Goal: Task Accomplishment & Management: Use online tool/utility

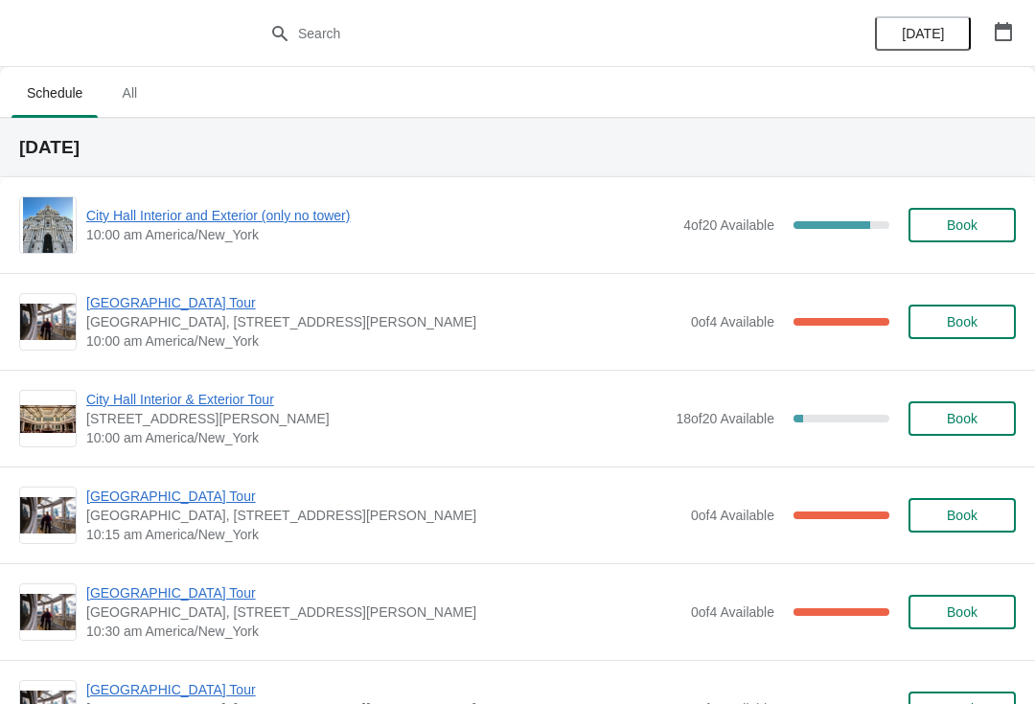
click at [968, 231] on span "Book" at bounding box center [961, 224] width 31 height 15
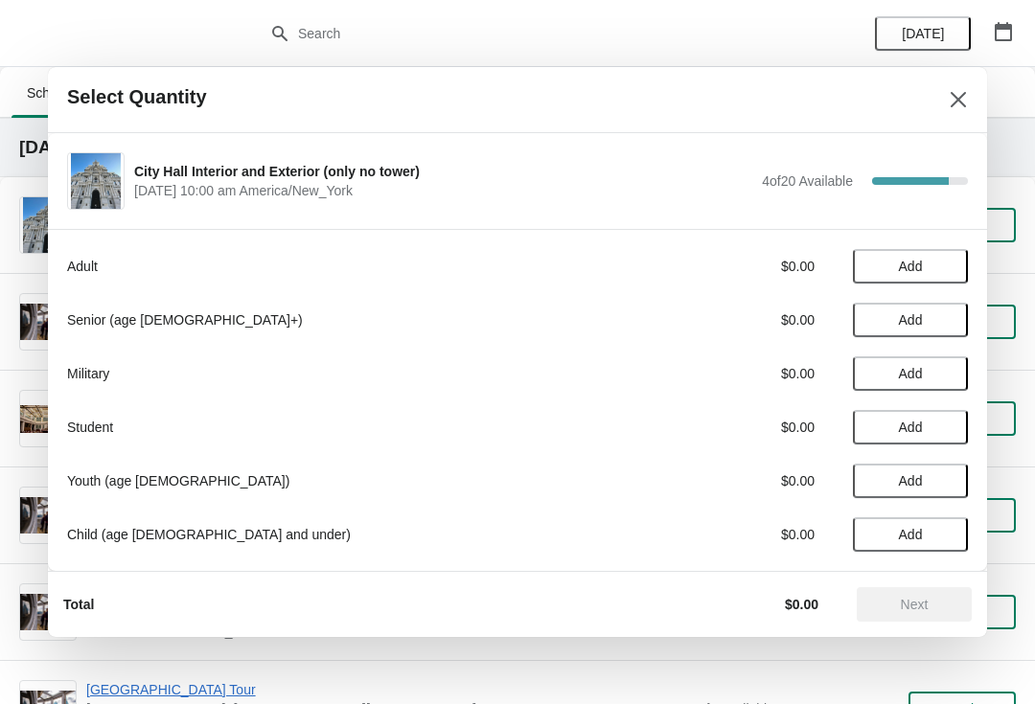
click at [937, 261] on span "Add" at bounding box center [910, 266] width 80 height 15
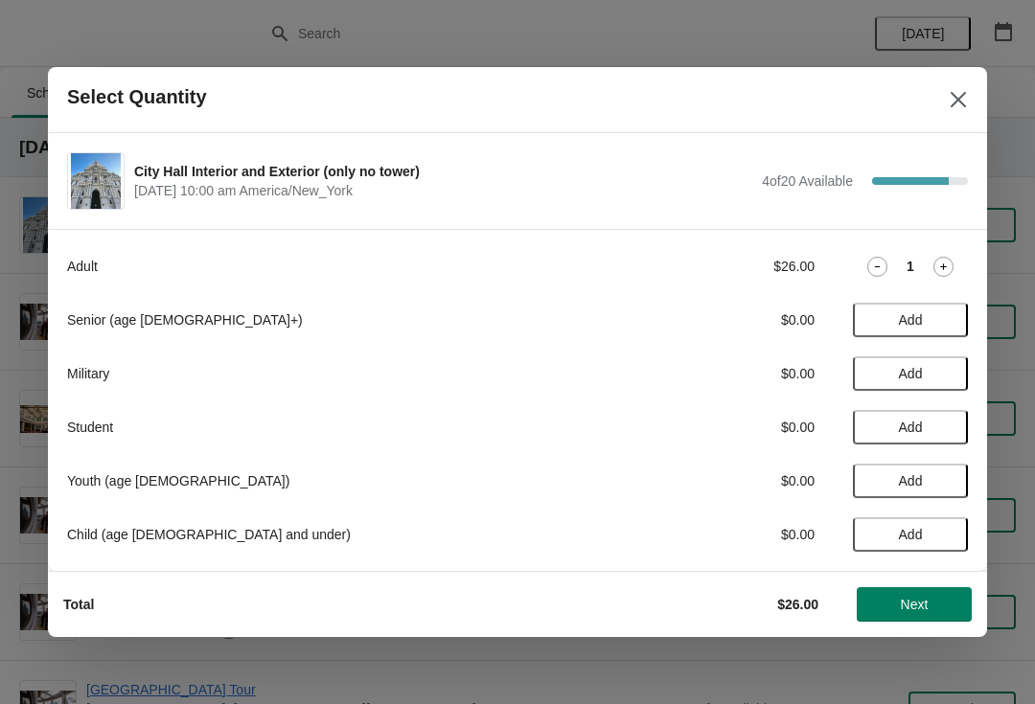
click at [945, 263] on icon at bounding box center [943, 267] width 20 height 20
click at [936, 607] on span "Next" at bounding box center [914, 604] width 84 height 15
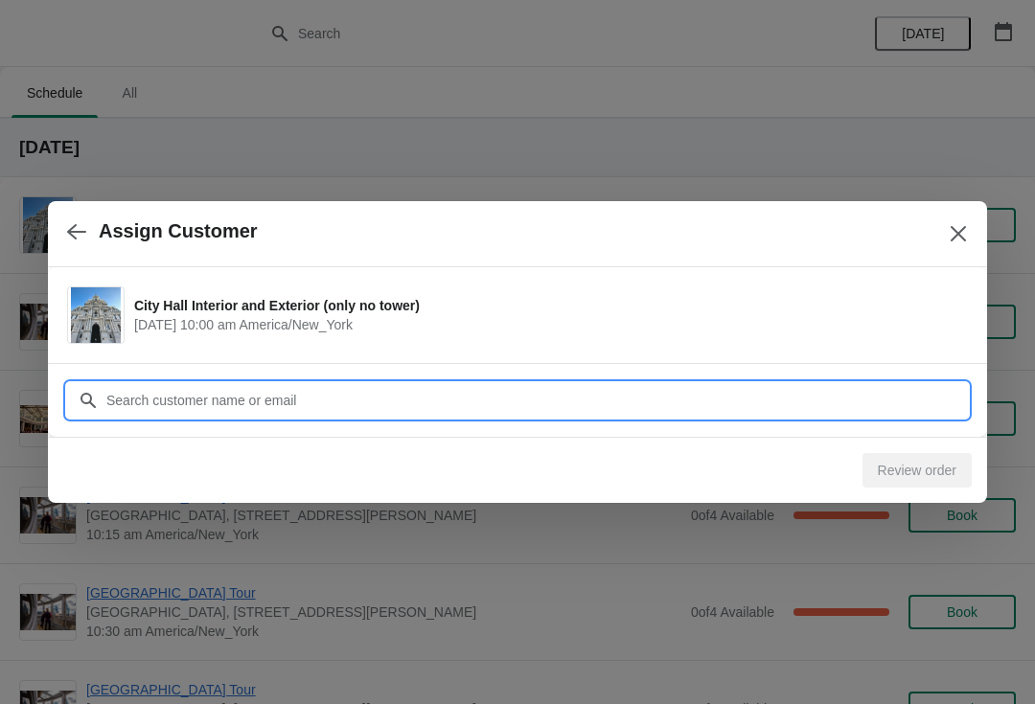
click at [784, 408] on input "Customer" at bounding box center [536, 400] width 862 height 34
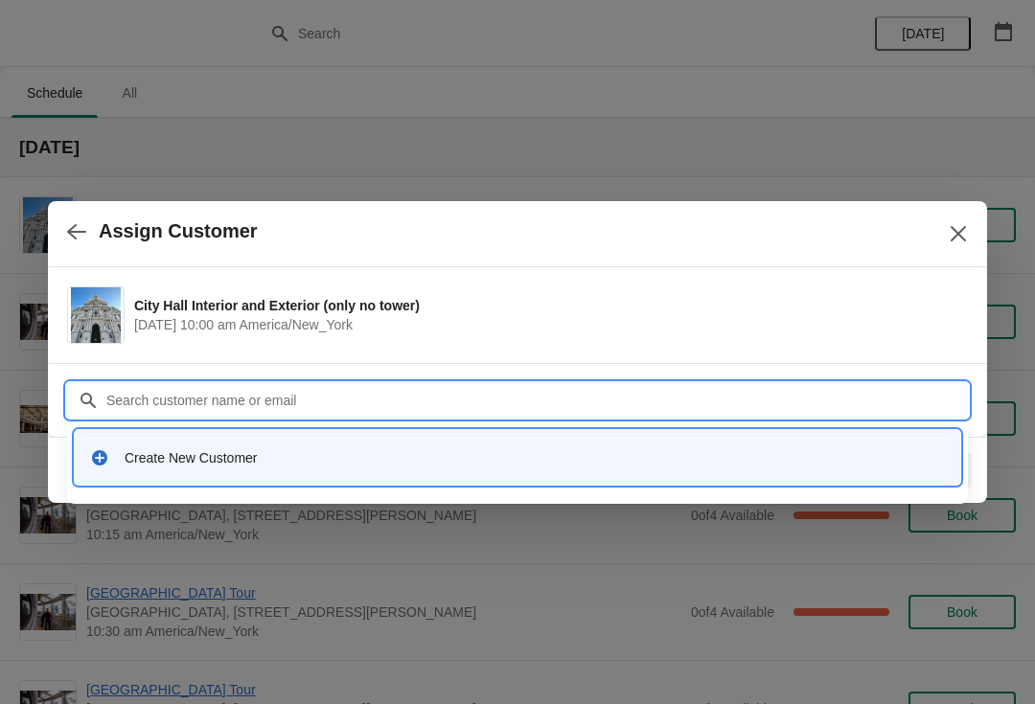
click at [185, 461] on div "Create New Customer" at bounding box center [535, 457] width 820 height 19
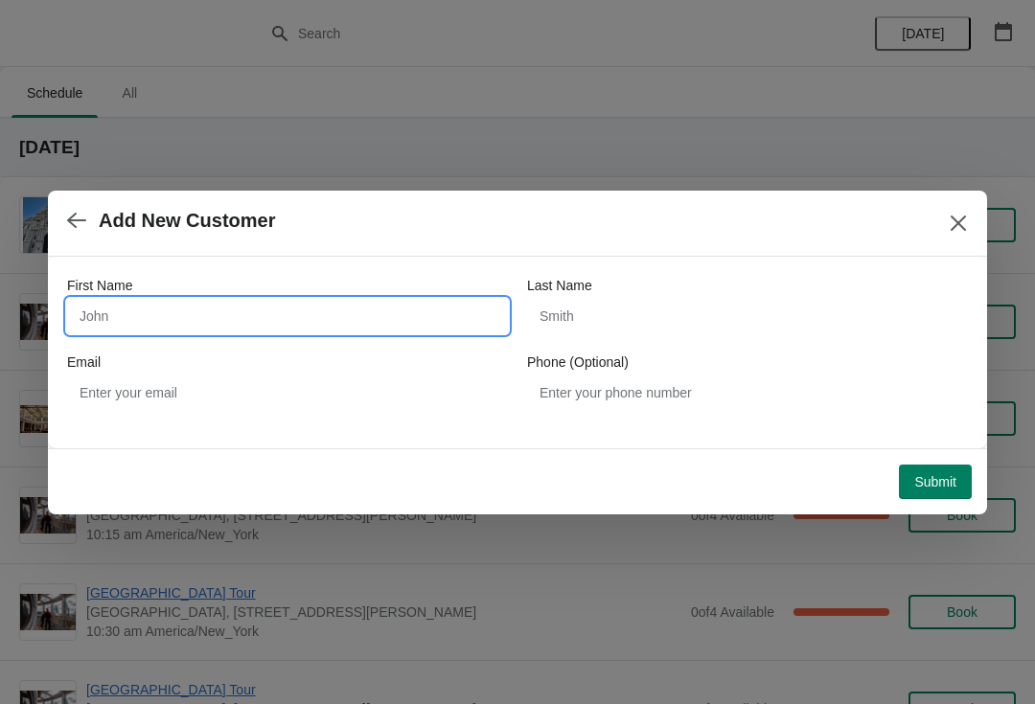
click at [440, 315] on input "First Name" at bounding box center [287, 316] width 441 height 34
type input "Rob"
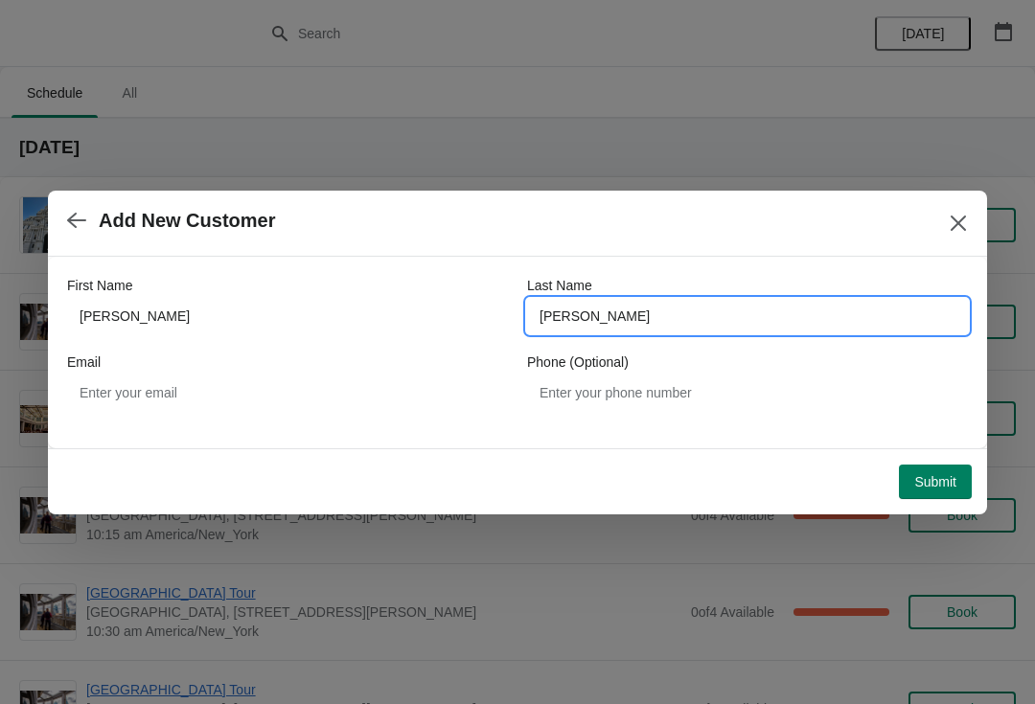
type input "Pankratz"
click at [950, 489] on span "Submit" at bounding box center [935, 481] width 42 height 15
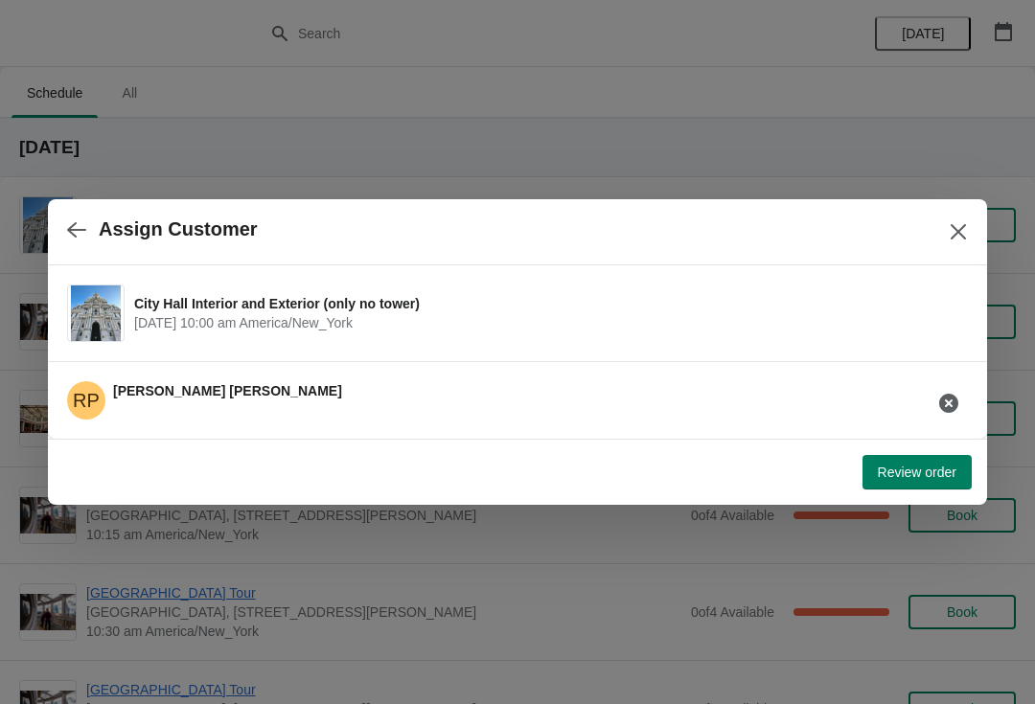
click at [926, 478] on span "Review order" at bounding box center [916, 472] width 79 height 15
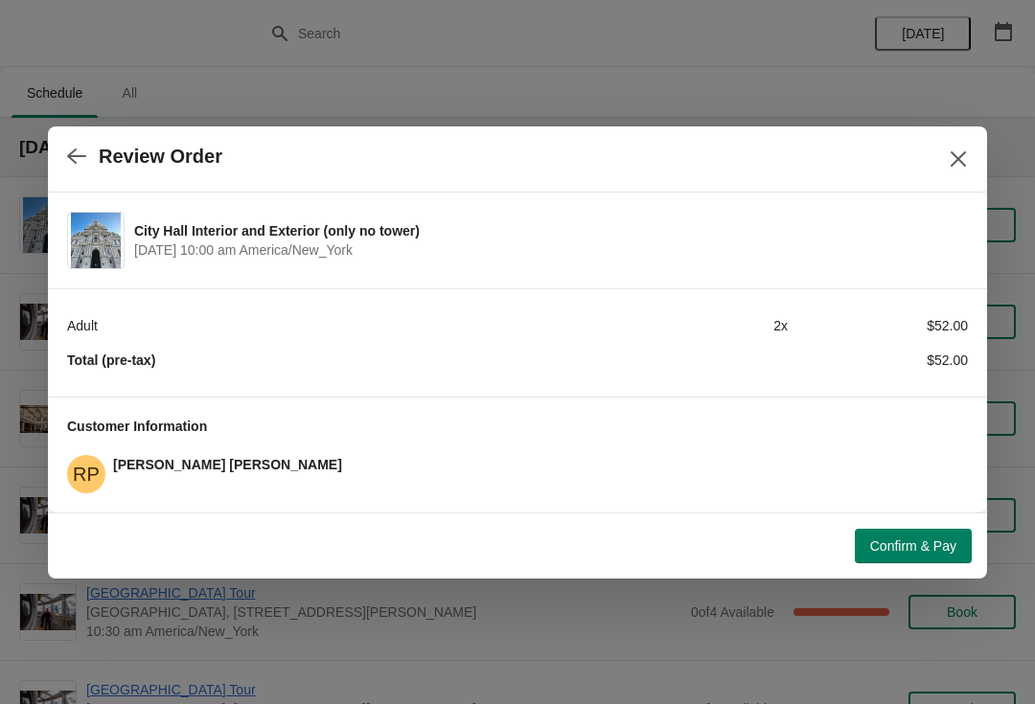
click at [930, 548] on span "Confirm & Pay" at bounding box center [913, 545] width 86 height 15
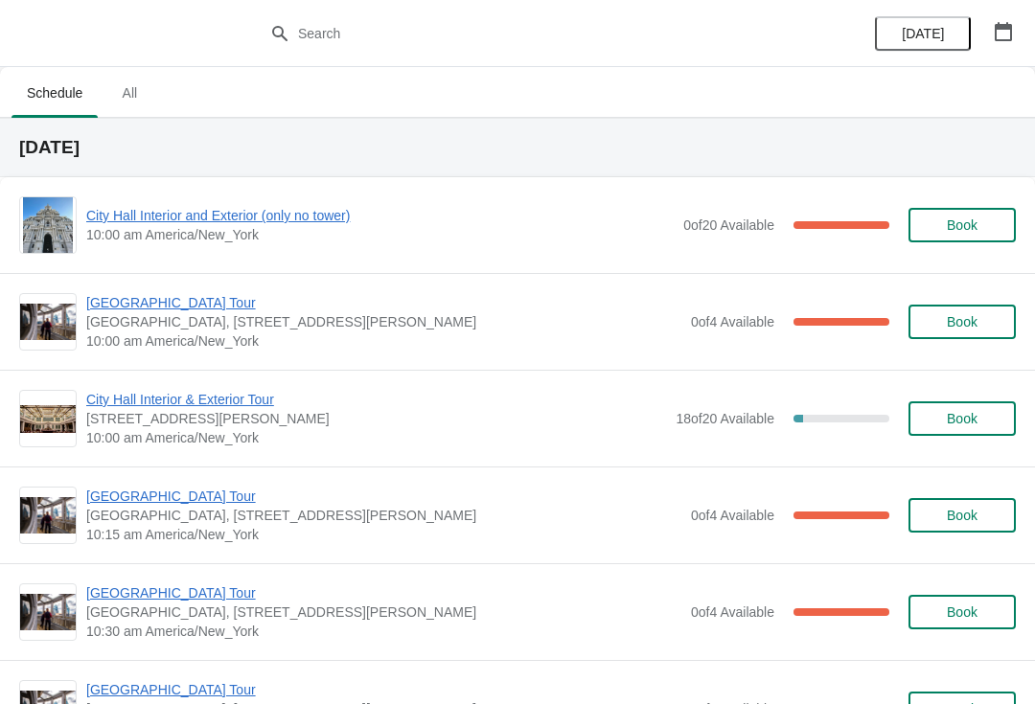
click at [151, 222] on span "City Hall Interior and Exterior (only no tower)" at bounding box center [379, 215] width 587 height 19
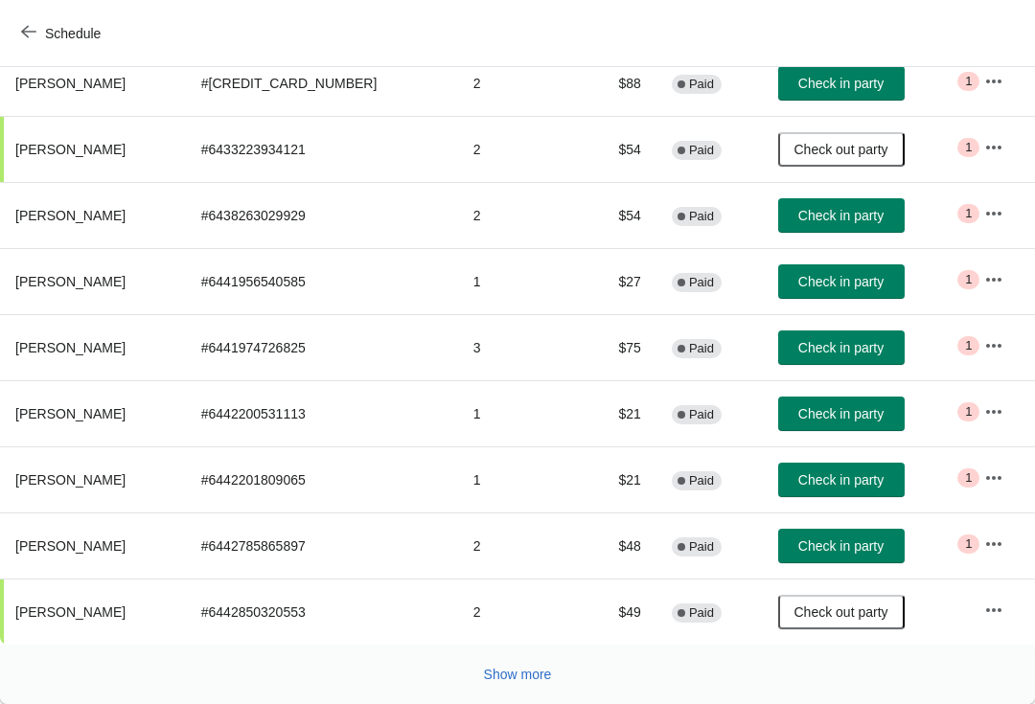
scroll to position [314, 0]
click at [549, 684] on button "Show more" at bounding box center [517, 674] width 83 height 34
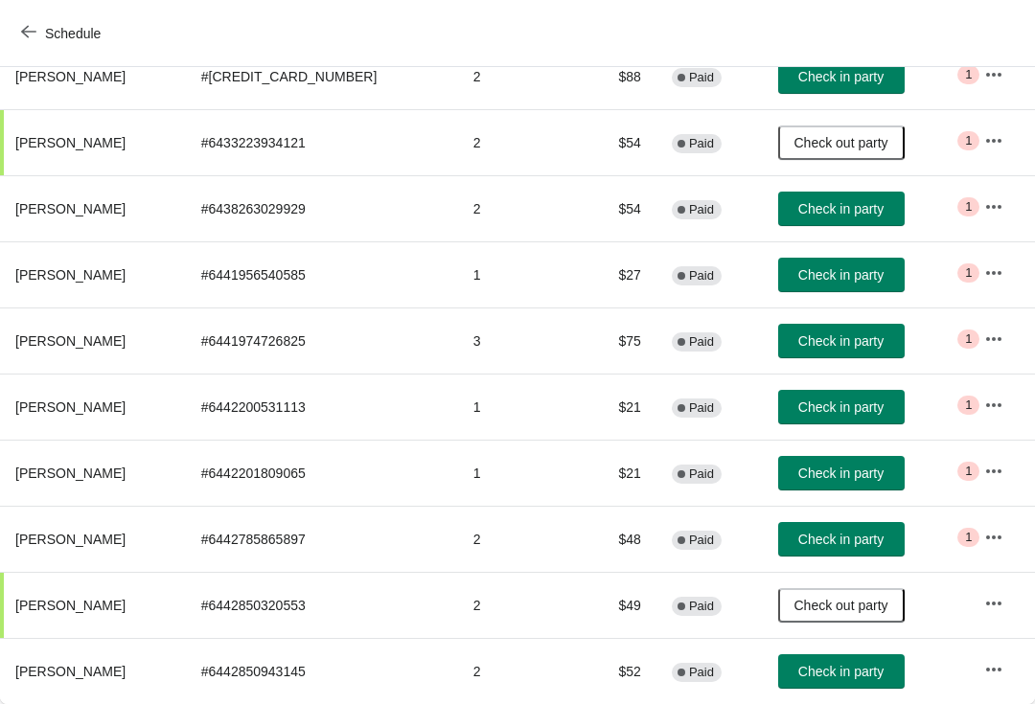
scroll to position [321, 0]
click at [838, 673] on span "Check in party" at bounding box center [840, 671] width 85 height 15
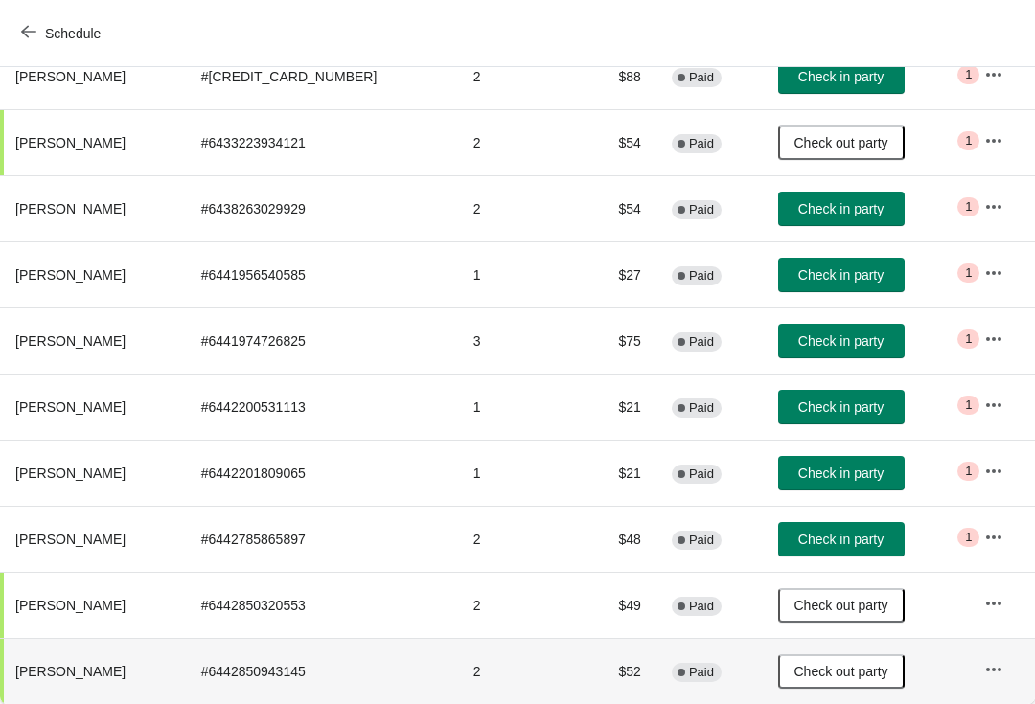
click at [845, 543] on span "Check in party" at bounding box center [840, 539] width 85 height 15
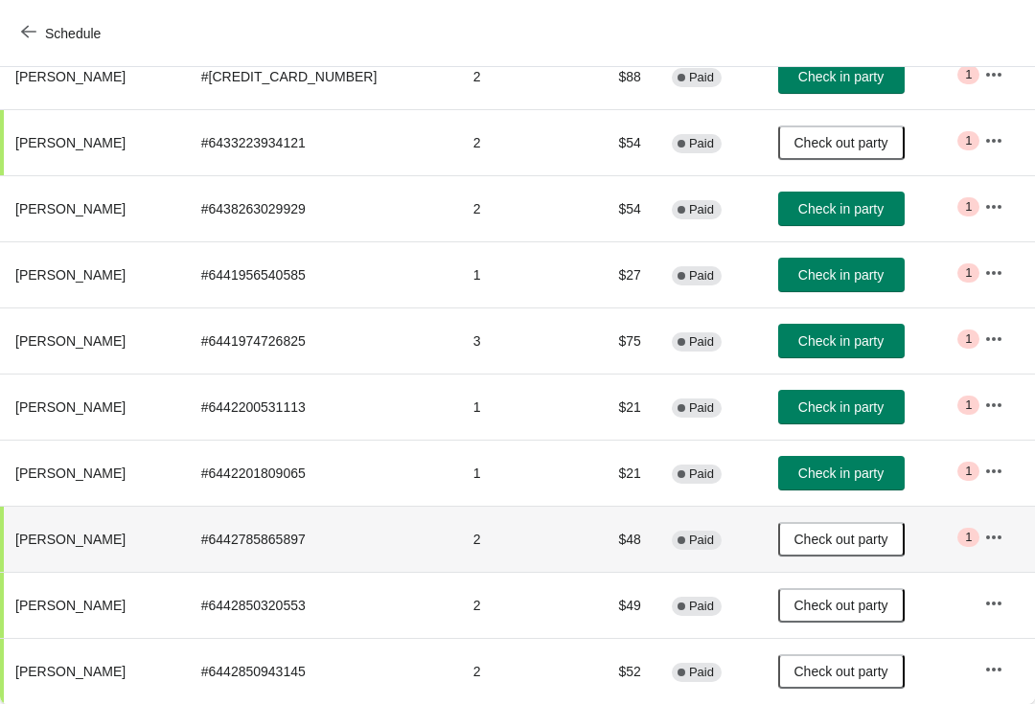
click at [849, 88] on button "Check in party" at bounding box center [841, 76] width 126 height 34
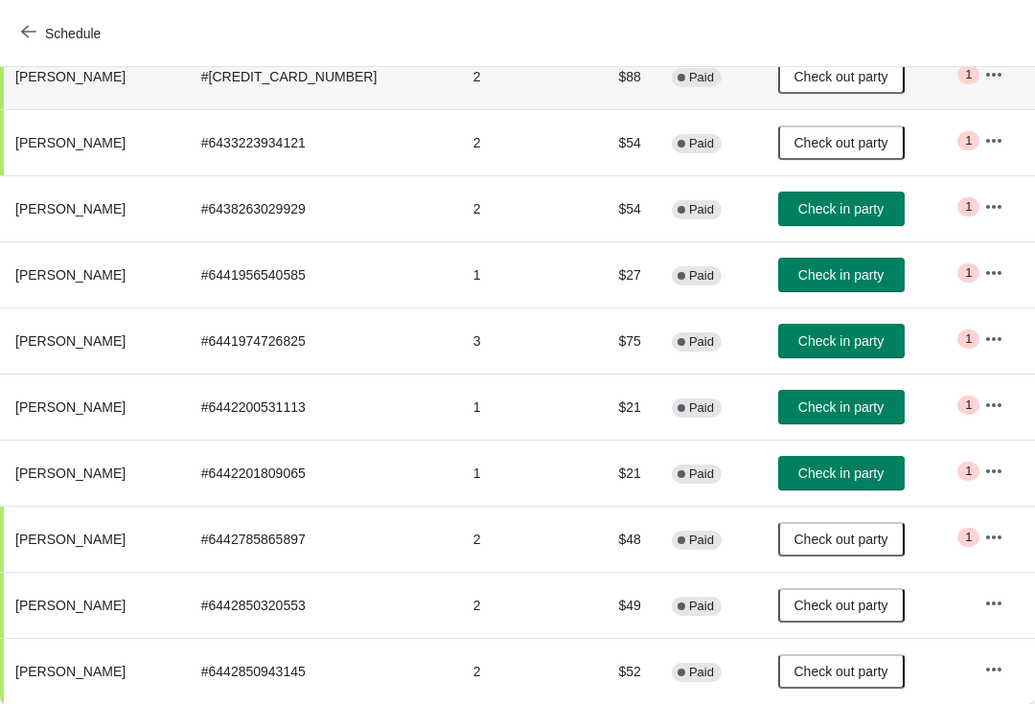
scroll to position [319, 1]
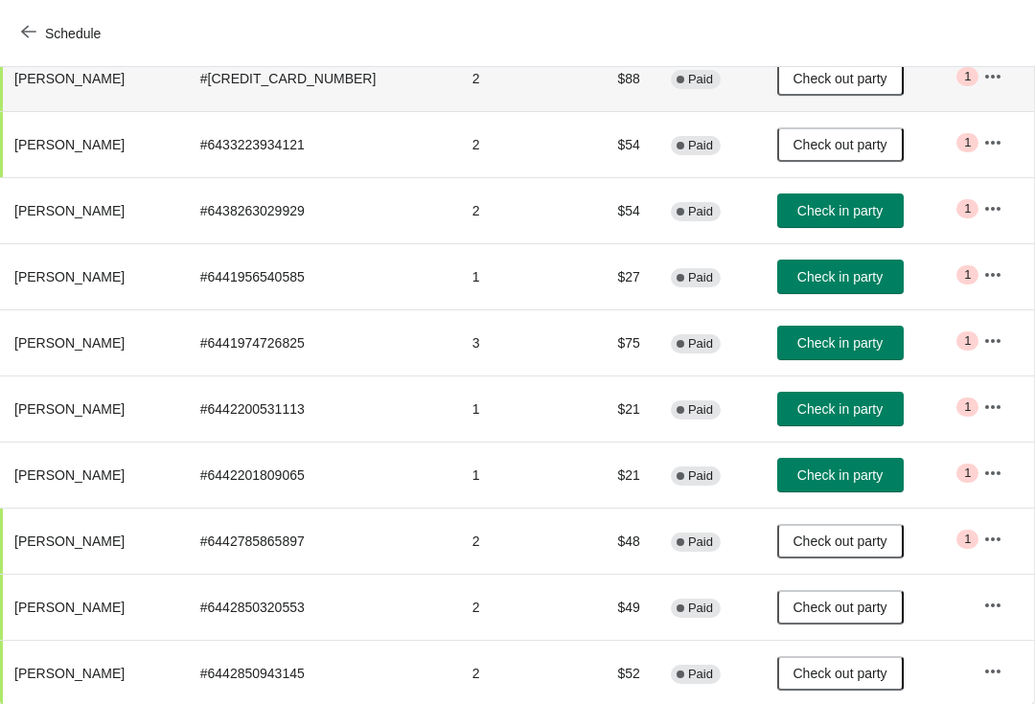
click at [852, 279] on span "Check in party" at bounding box center [839, 276] width 85 height 15
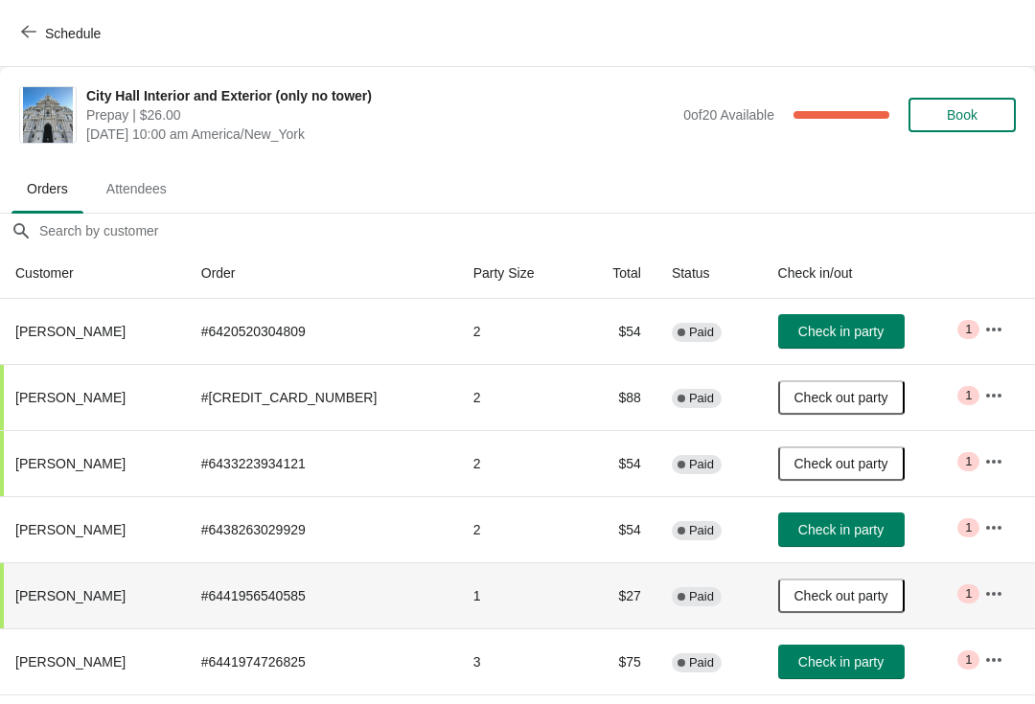
scroll to position [0, 0]
click at [847, 343] on button "Check in party" at bounding box center [841, 331] width 126 height 34
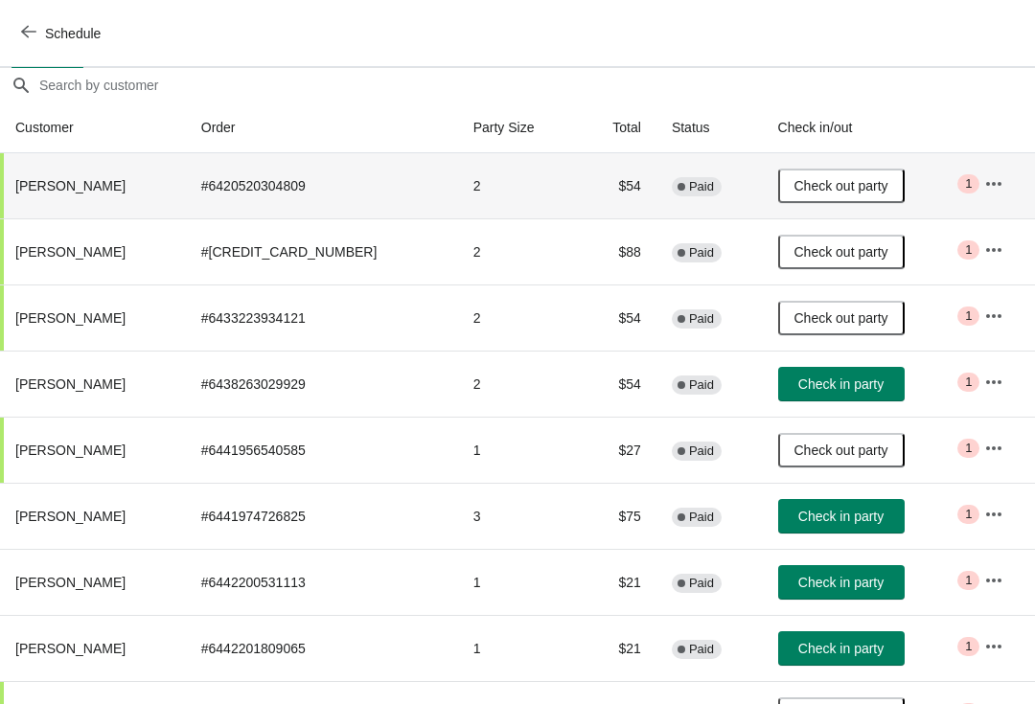
scroll to position [147, 0]
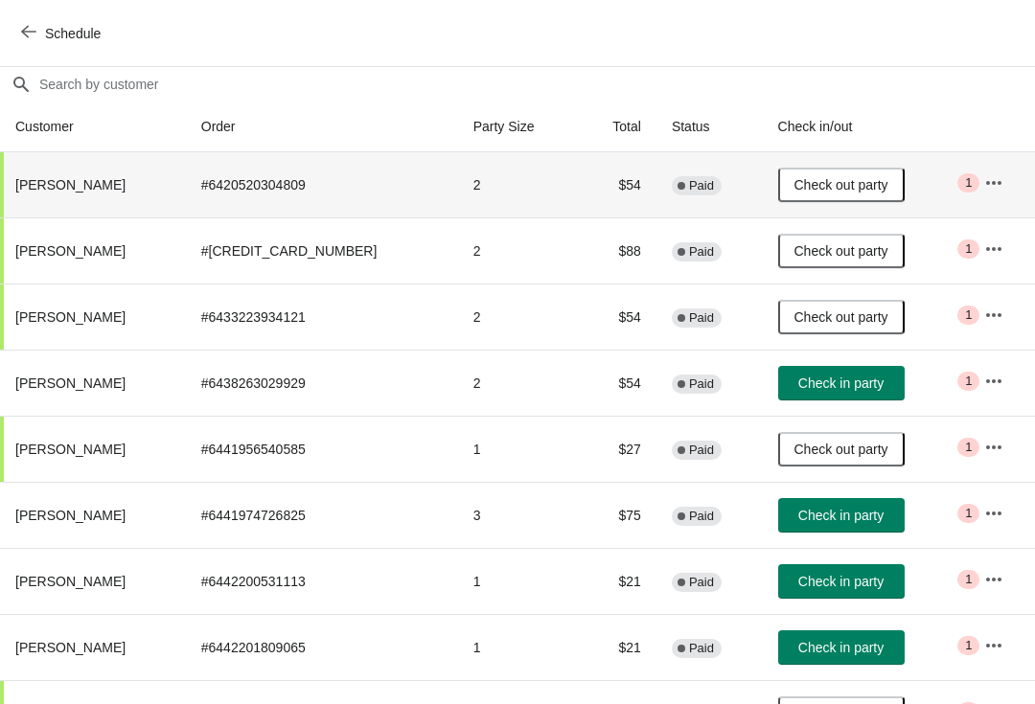
click at [834, 511] on span "Check in party" at bounding box center [840, 515] width 85 height 15
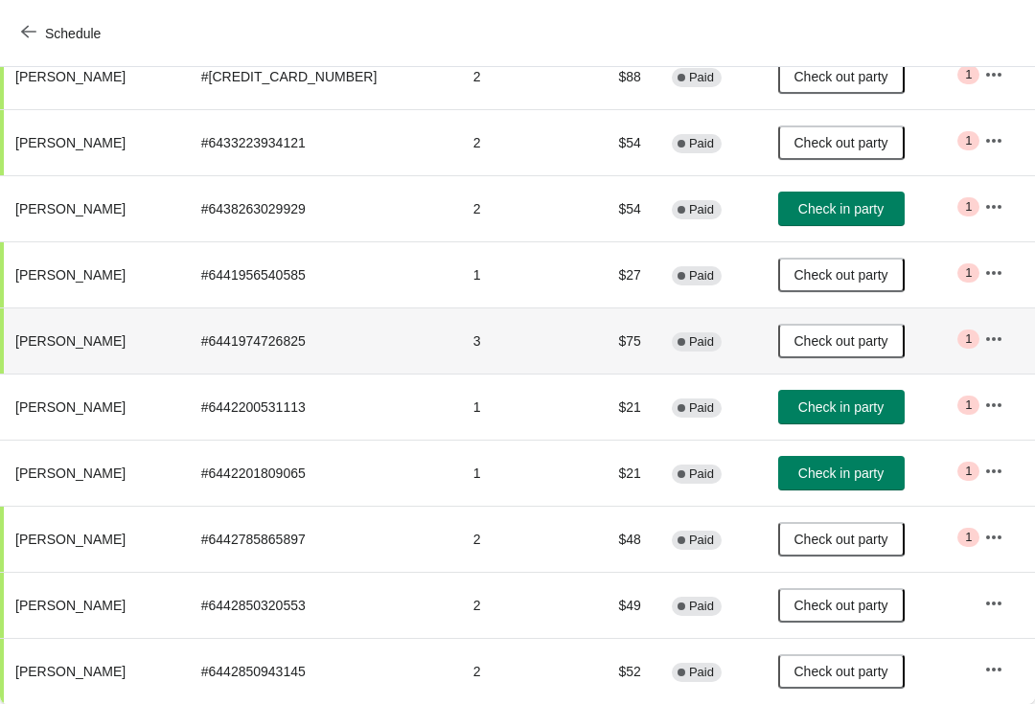
scroll to position [321, 0]
click at [27, 37] on icon "button" at bounding box center [28, 31] width 15 height 15
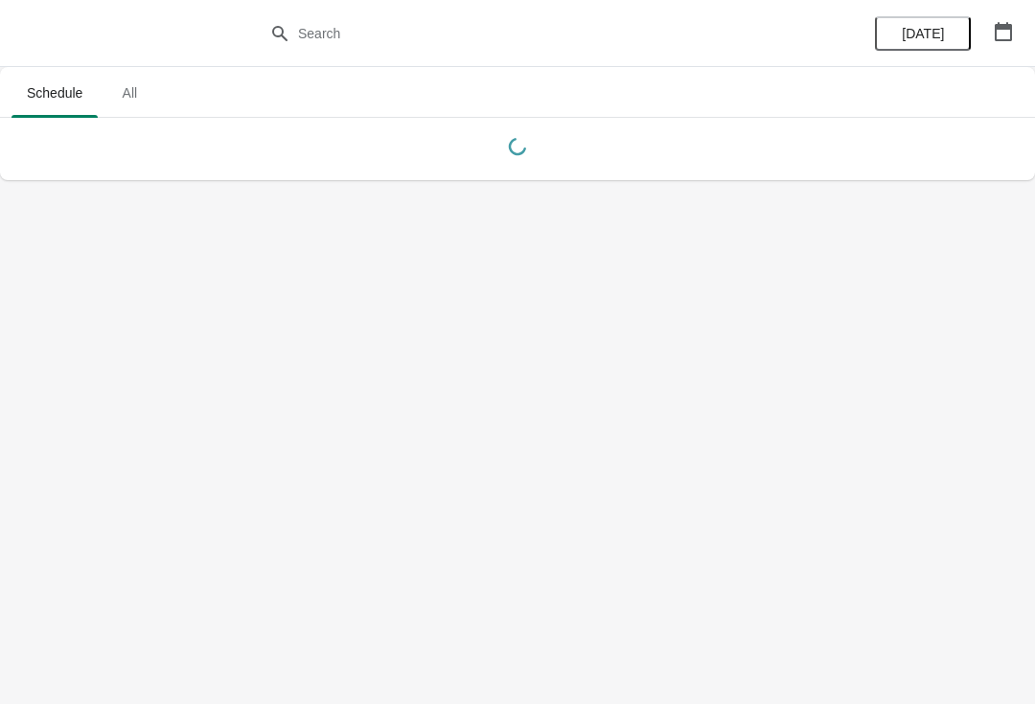
scroll to position [0, 0]
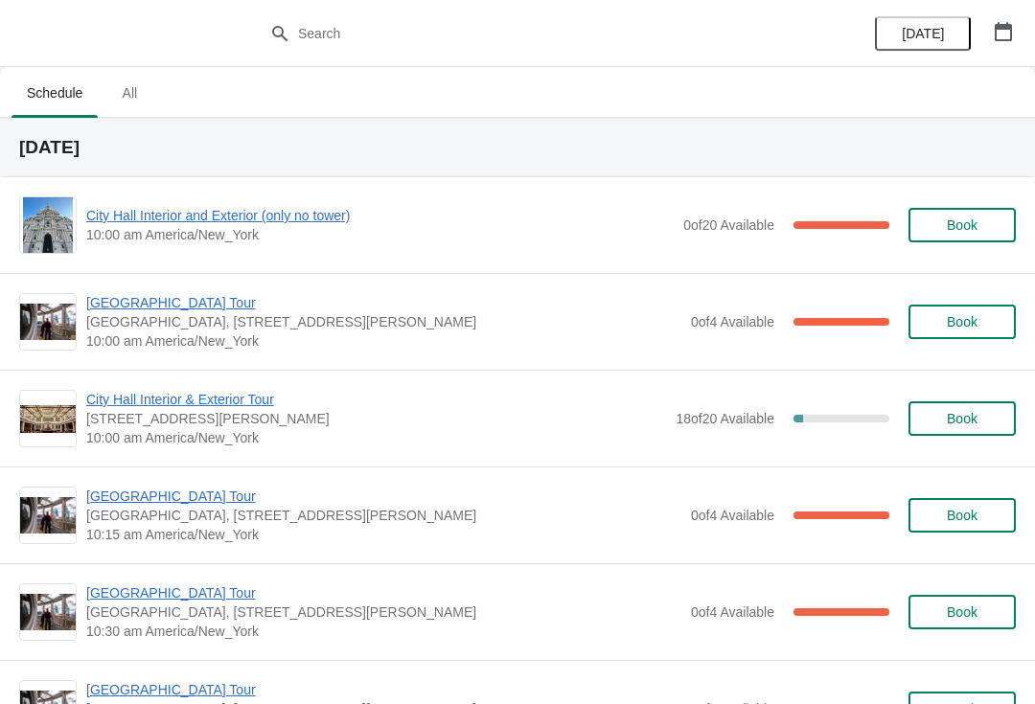
click at [136, 307] on span "[GEOGRAPHIC_DATA] Tour" at bounding box center [383, 302] width 595 height 19
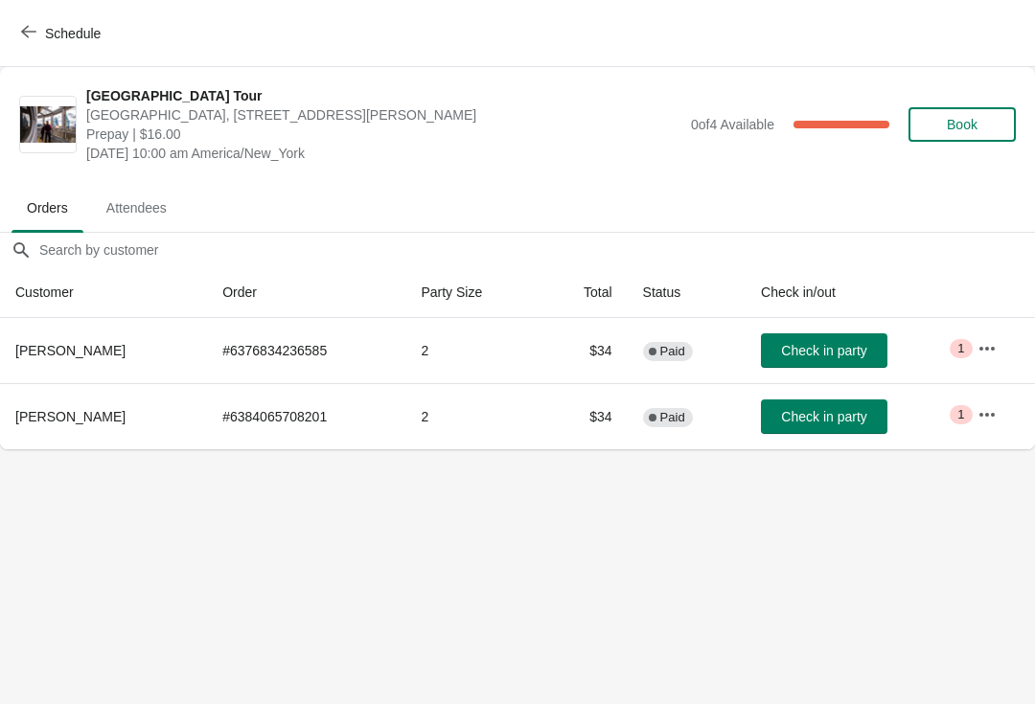
click at [847, 420] on span "Check in party" at bounding box center [823, 416] width 85 height 15
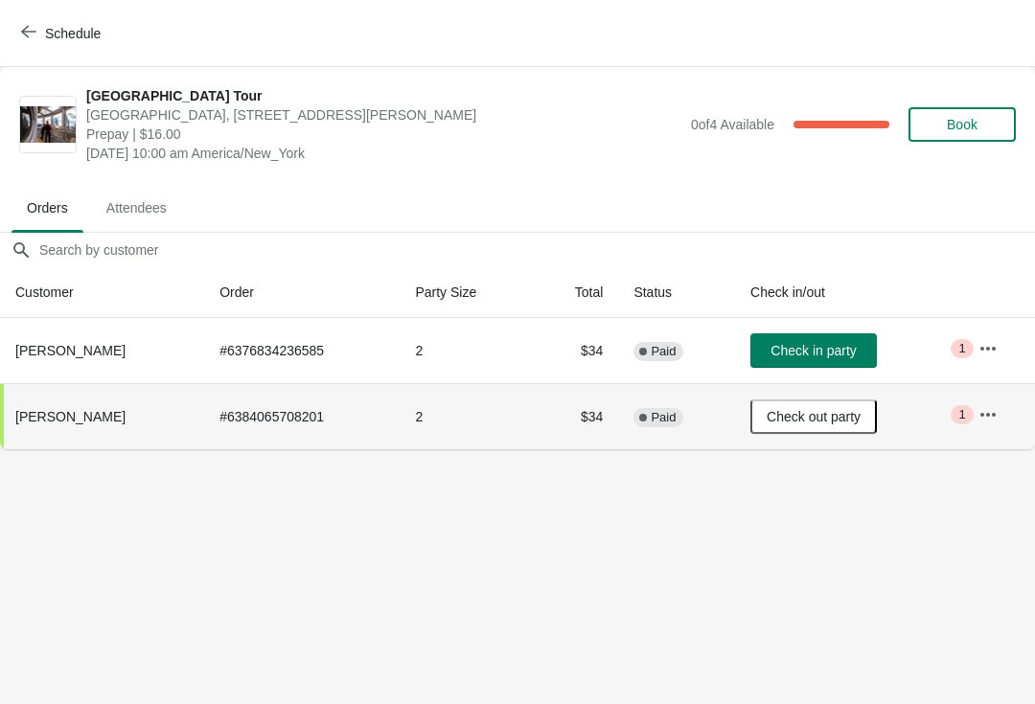
click at [14, 37] on button "Schedule" at bounding box center [63, 33] width 106 height 34
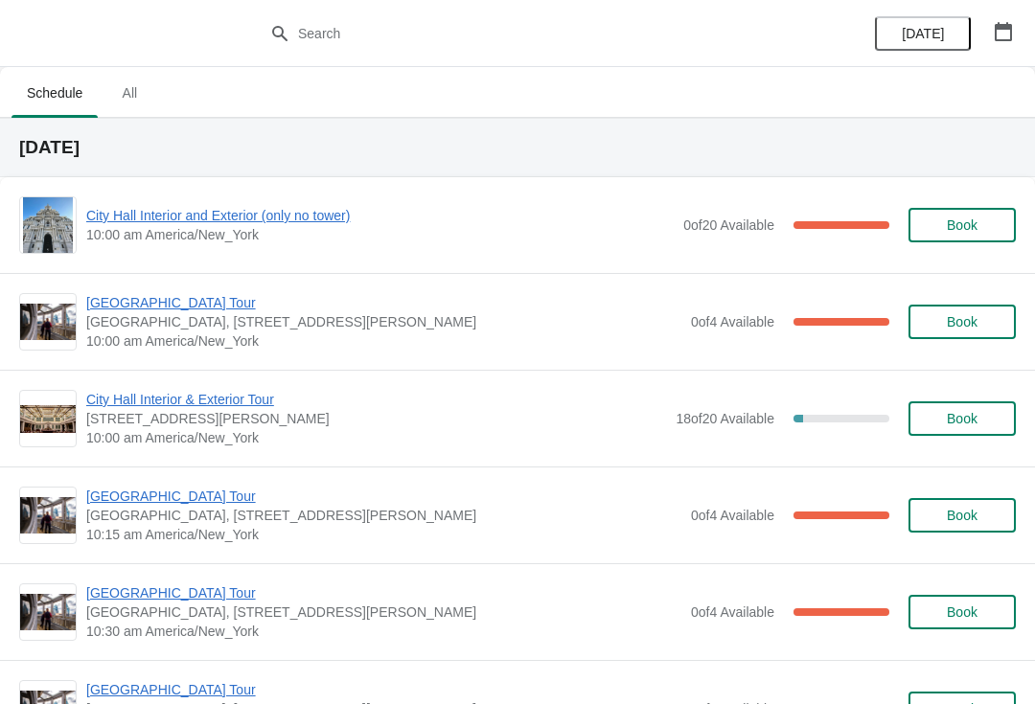
click at [134, 215] on span "City Hall Interior and Exterior (only no tower)" at bounding box center [379, 215] width 587 height 19
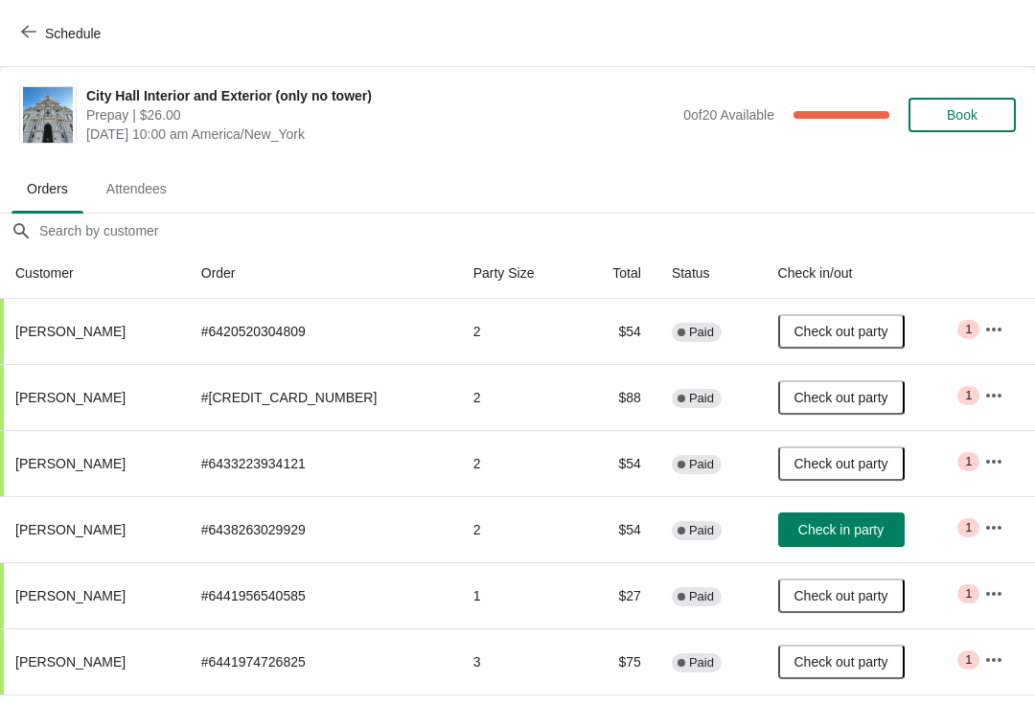
click at [844, 513] on button "Check in party" at bounding box center [841, 529] width 126 height 34
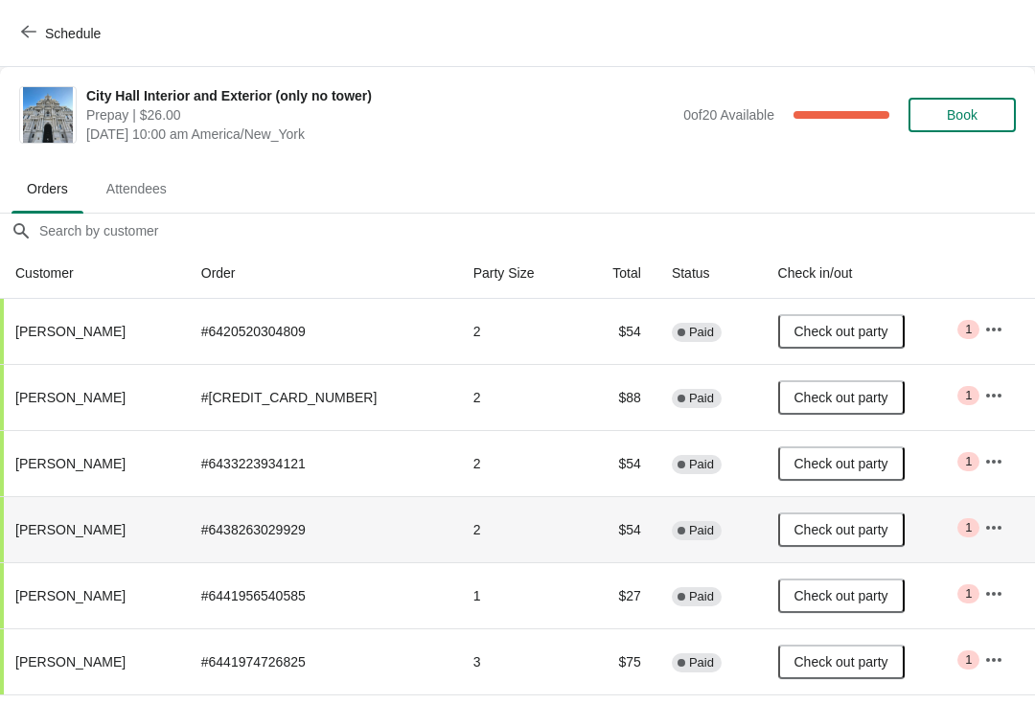
click at [22, 21] on button "Schedule" at bounding box center [63, 33] width 106 height 34
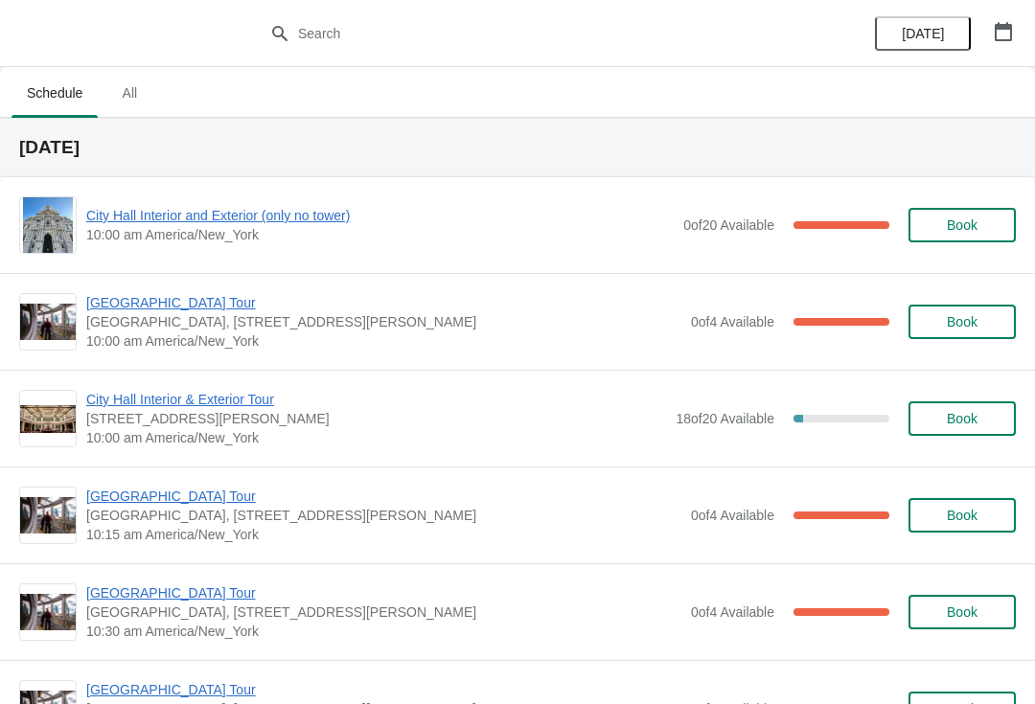
click at [333, 238] on span "10:00 am America/New_York" at bounding box center [379, 234] width 587 height 19
click at [330, 224] on span "City Hall Interior and Exterior (only no tower)" at bounding box center [379, 215] width 587 height 19
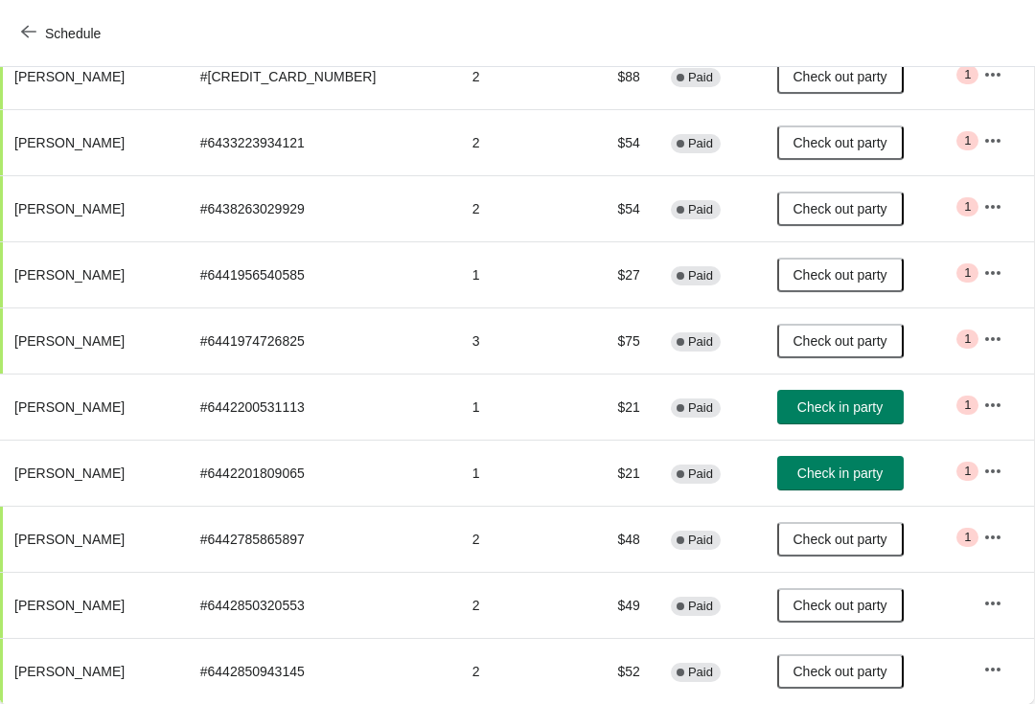
scroll to position [321, 1]
